Goal: Find specific page/section: Find specific page/section

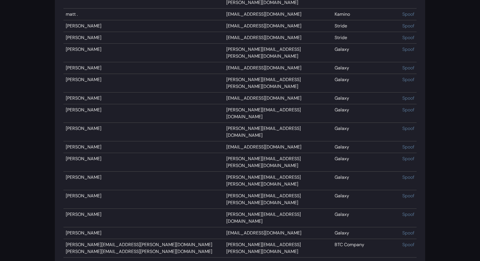
scroll to position [4571, 0]
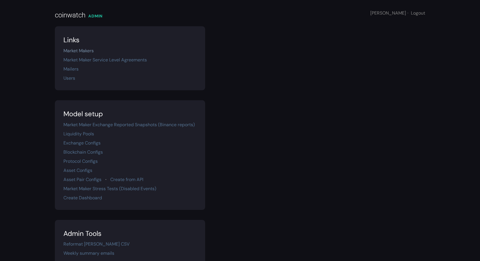
click at [85, 50] on link "Market Makers" at bounding box center [78, 51] width 30 height 6
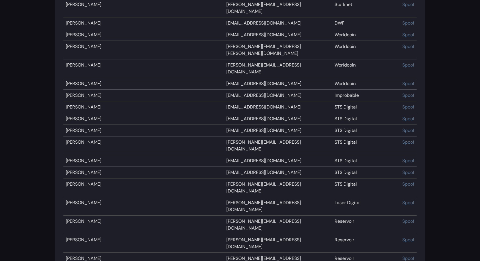
scroll to position [5332, 0]
